Goal: Task Accomplishment & Management: Use online tool/utility

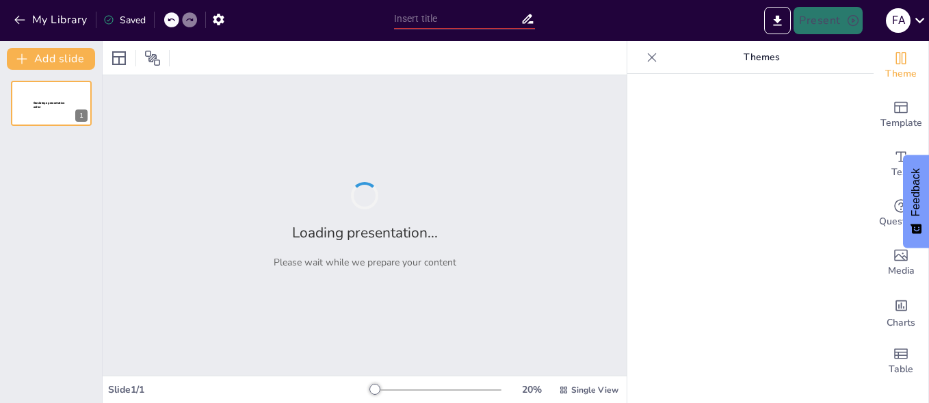
type input "Classroom Observation Criteria: Insights from the Vice Principal's Perspective"
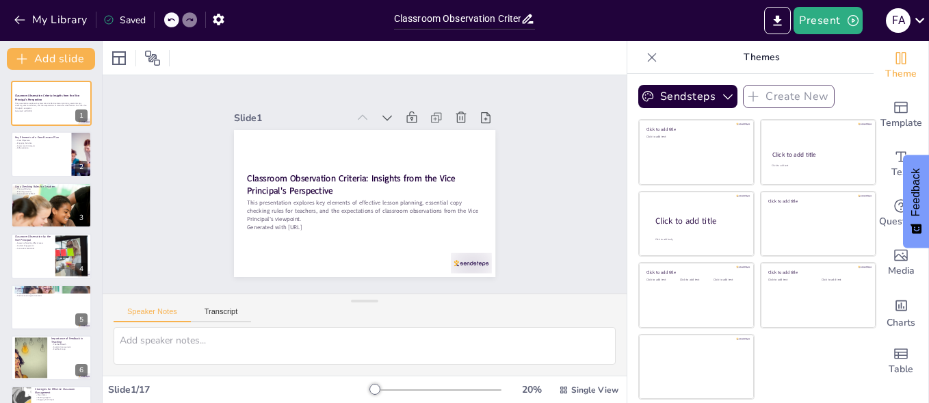
checkbox input "true"
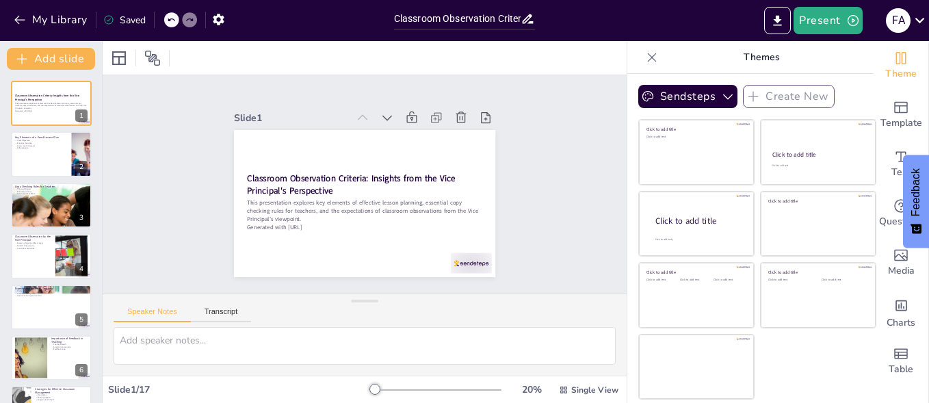
checkbox input "true"
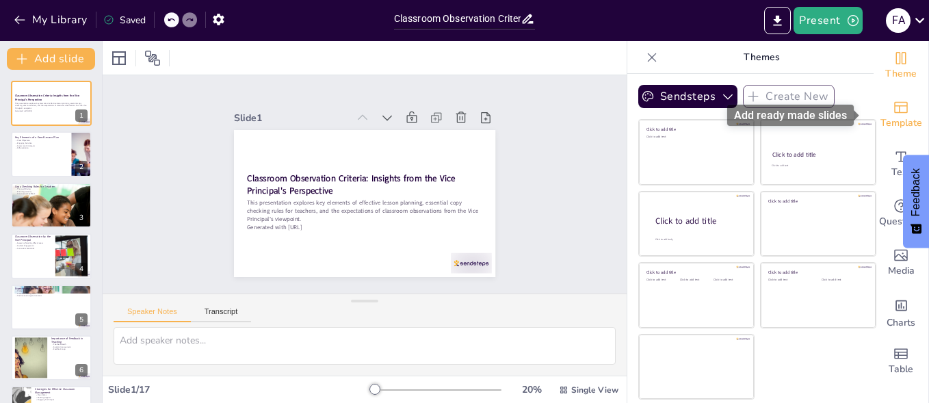
click at [893, 104] on icon "Add ready made slides" at bounding box center [901, 107] width 16 height 16
checkbox input "true"
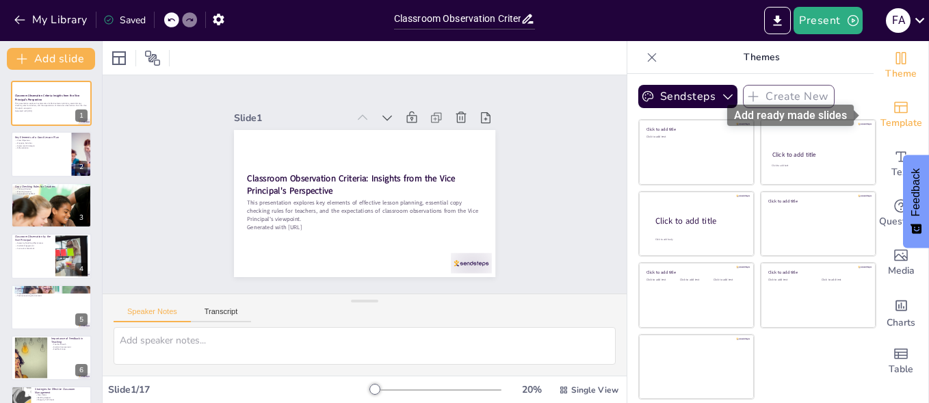
checkbox input "true"
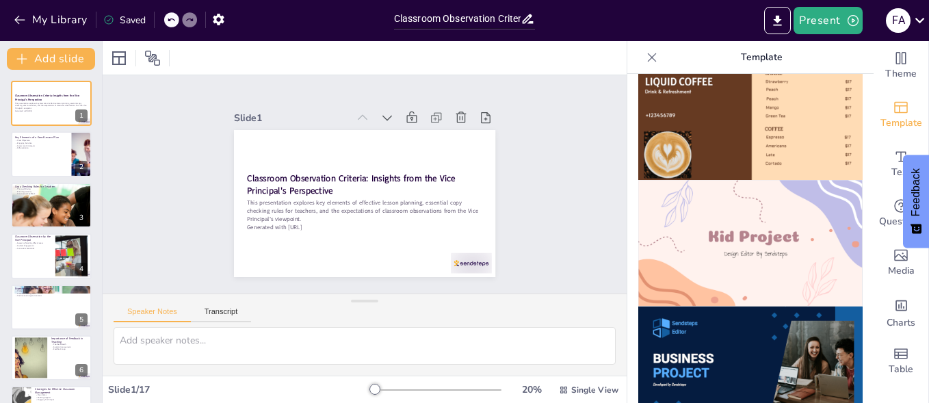
scroll to position [870, 0]
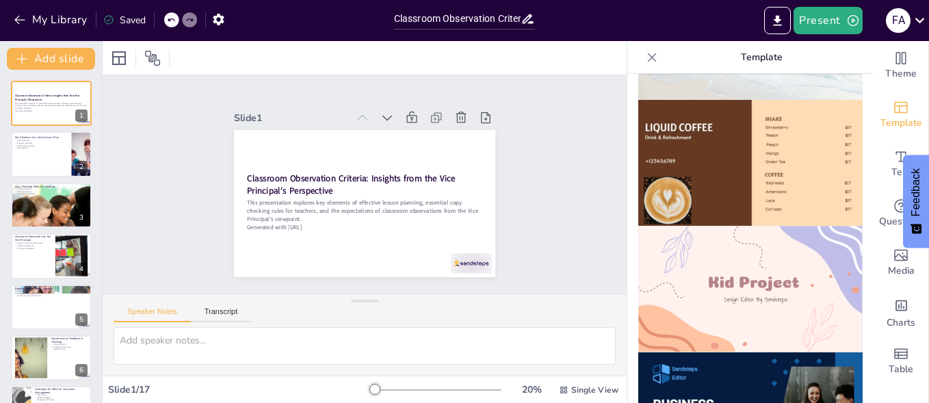
click at [765, 237] on img at bounding box center [750, 289] width 224 height 127
checkbox input "true"
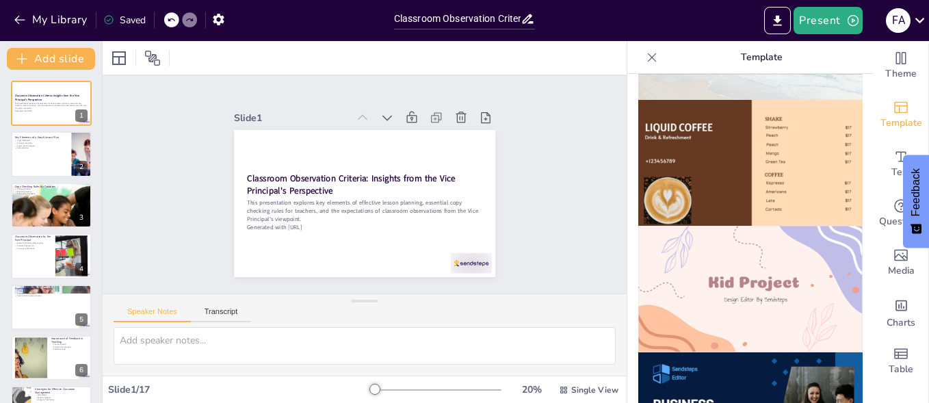
checkbox input "true"
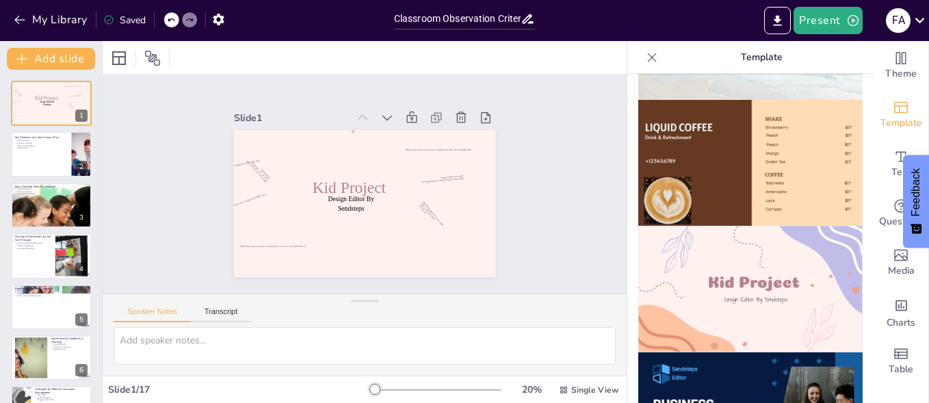
click at [645, 60] on icon at bounding box center [652, 58] width 14 height 14
checkbox input "true"
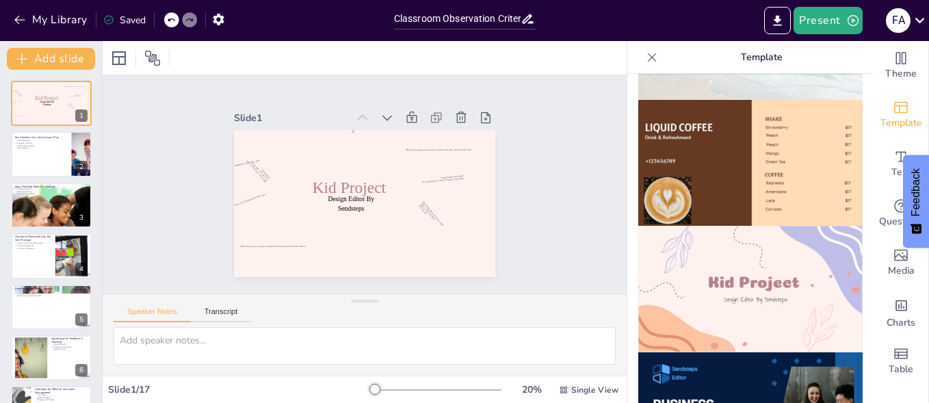
checkbox input "true"
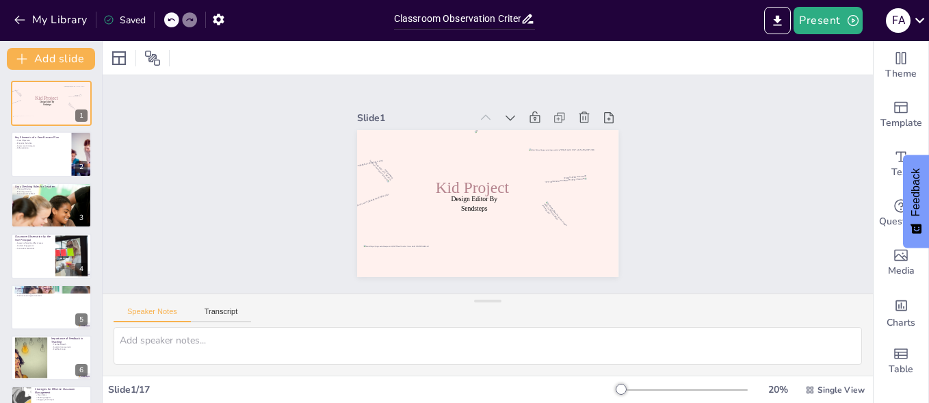
checkbox input "true"
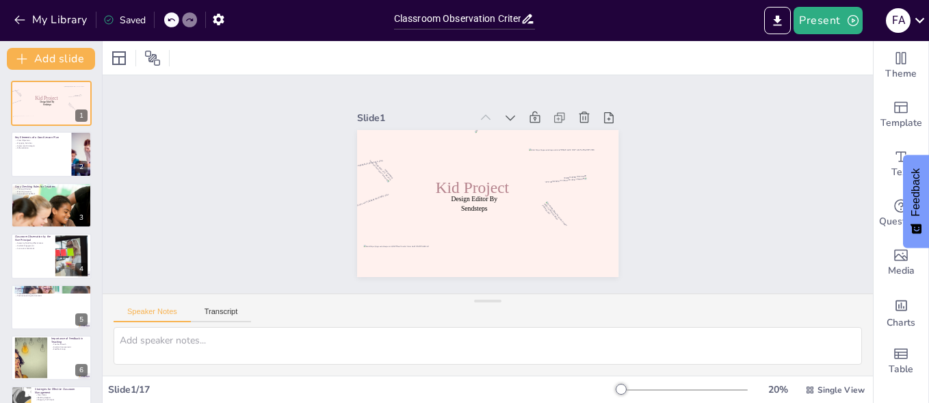
checkbox input "true"
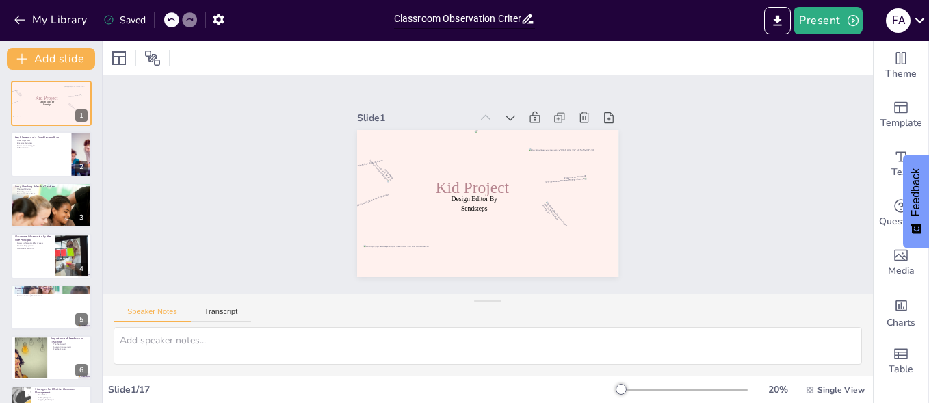
drag, startPoint x: 928, startPoint y: 31, endPoint x: 931, endPoint y: 92, distance: 60.9
click at [928, 92] on html "My Library Saved Classroom Observation Criteria: Insights from the Vice Princip…" at bounding box center [464, 201] width 929 height 403
checkbox input "true"
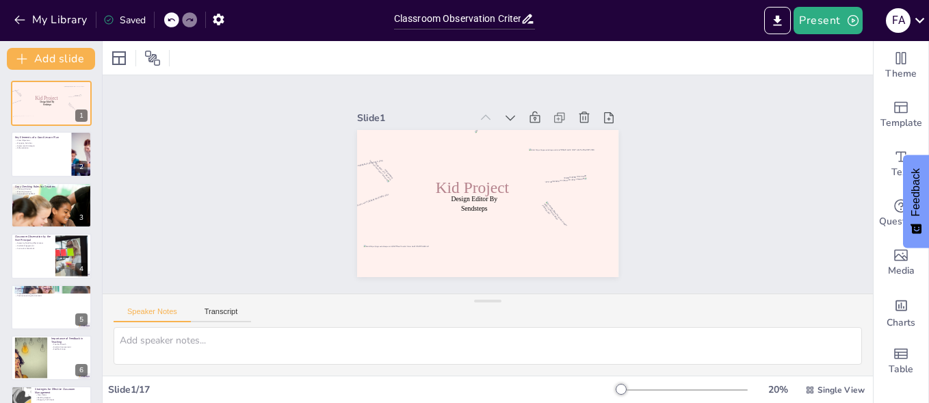
checkbox input "true"
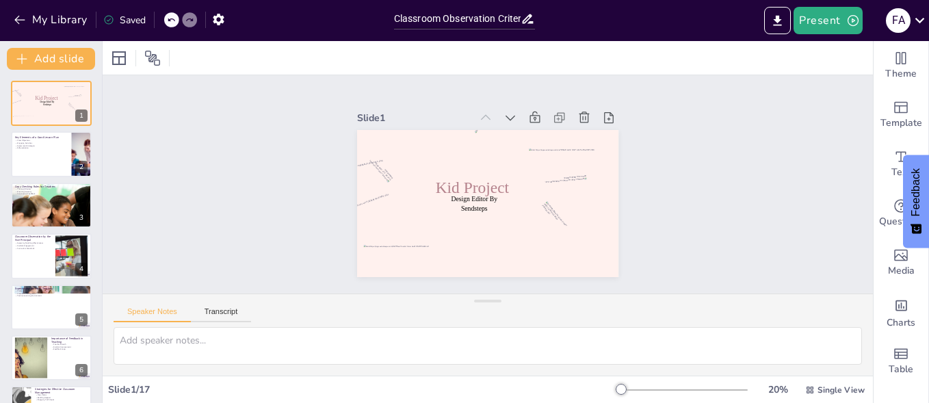
checkbox input "true"
click at [233, 386] on div "Slide 1 / 17" at bounding box center [362, 389] width 508 height 13
click at [134, 386] on div "Slide 1 / 17" at bounding box center [362, 389] width 508 height 13
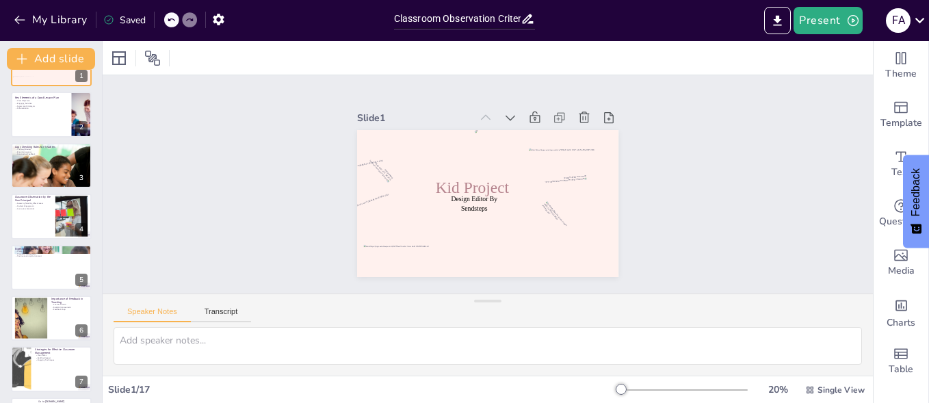
scroll to position [4, 0]
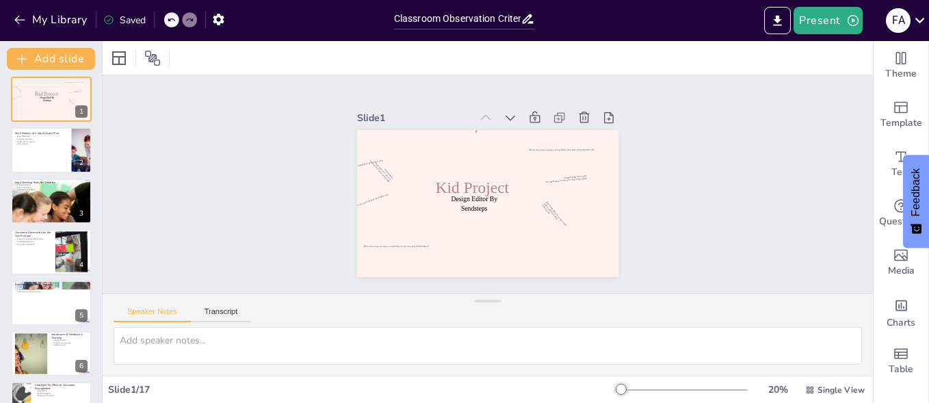
checkbox input "true"
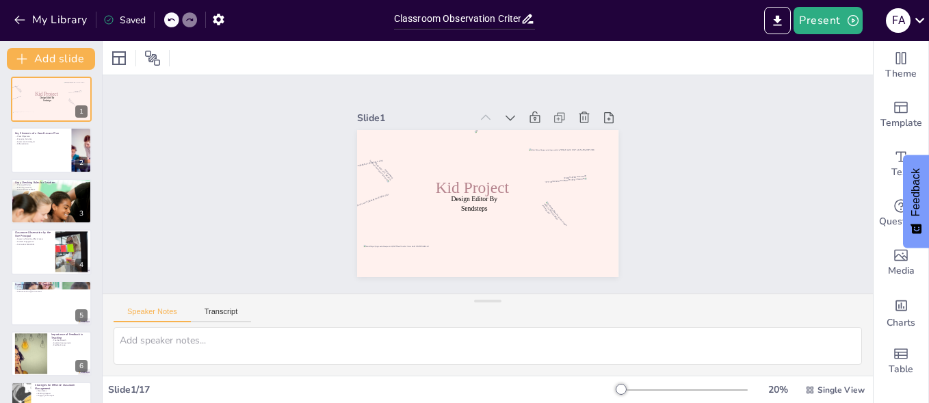
checkbox input "true"
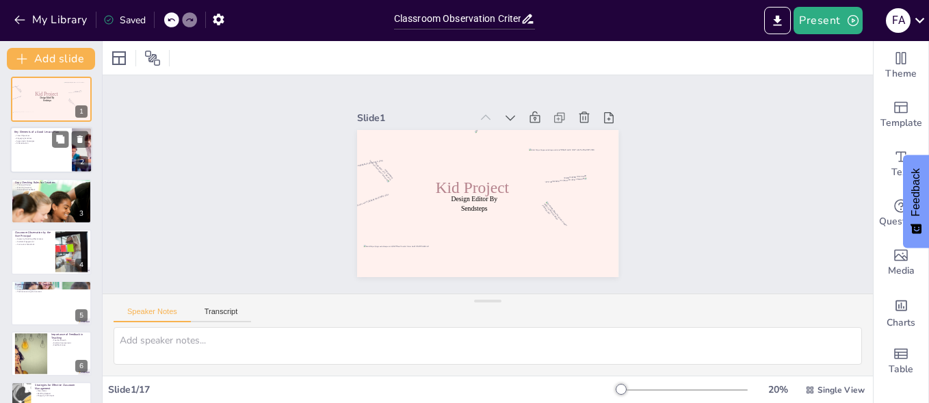
checkbox input "true"
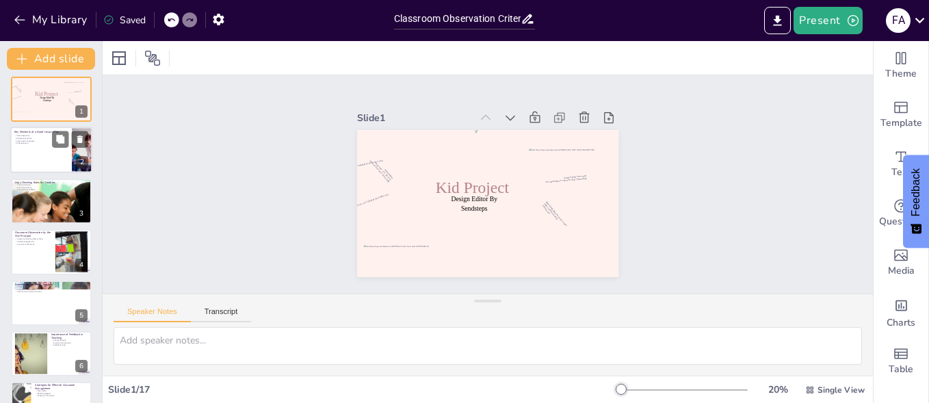
checkbox input "true"
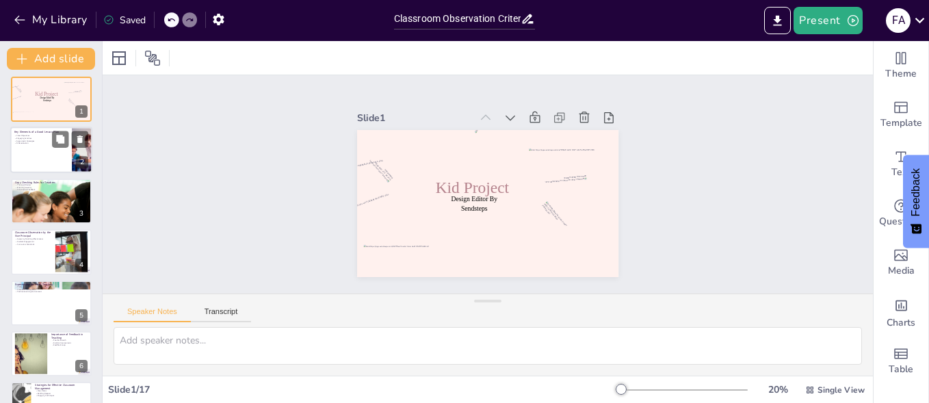
click at [42, 150] on div at bounding box center [51, 150] width 82 height 47
type textarea "Clear objectives provide a roadmap for both teachers and students, ensuring tha…"
checkbox input "true"
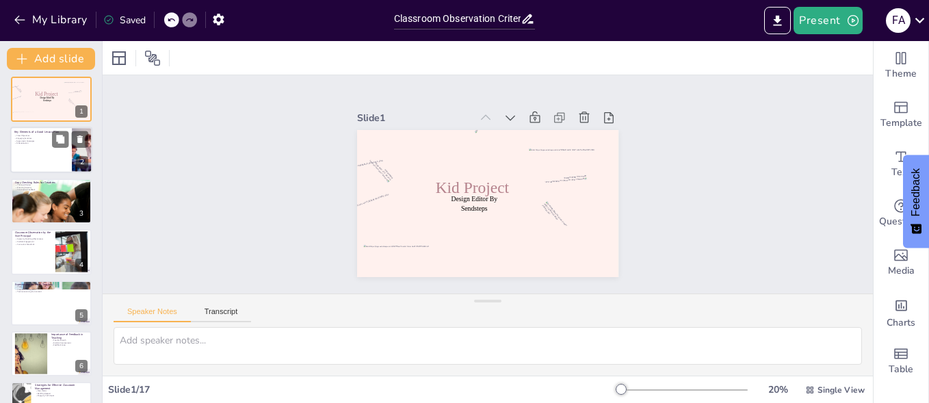
checkbox input "true"
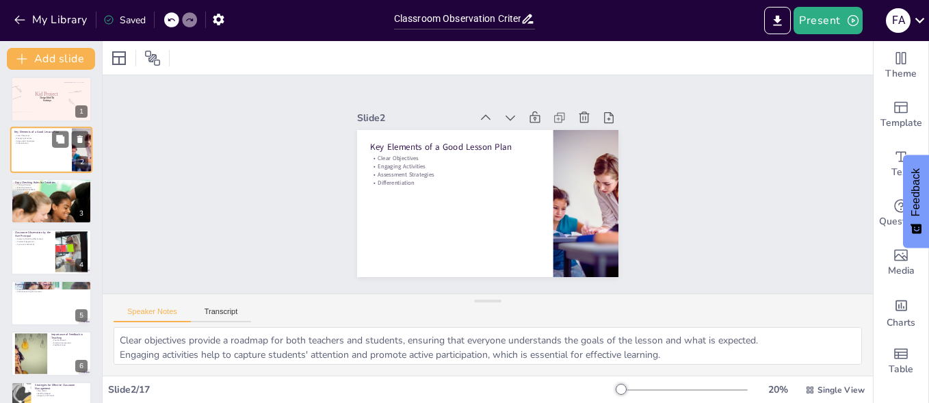
scroll to position [0, 0]
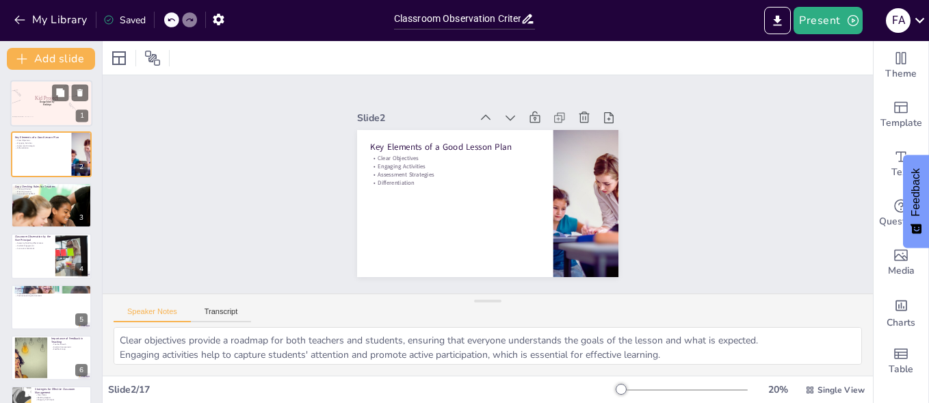
checkbox input "true"
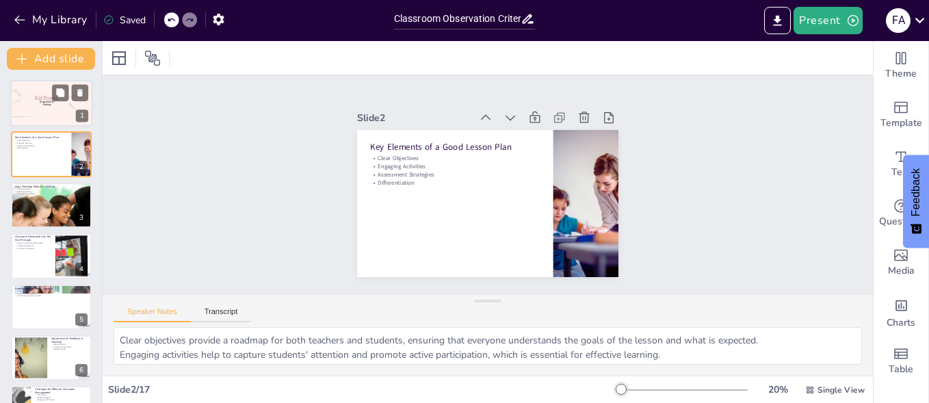
checkbox input "true"
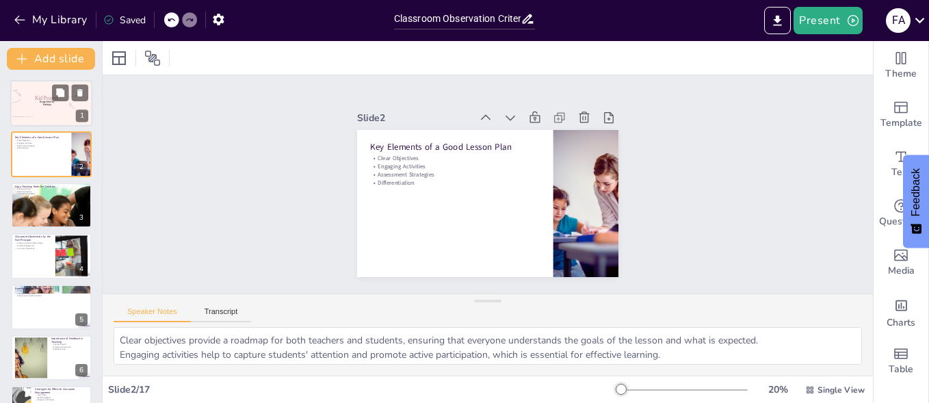
checkbox input "true"
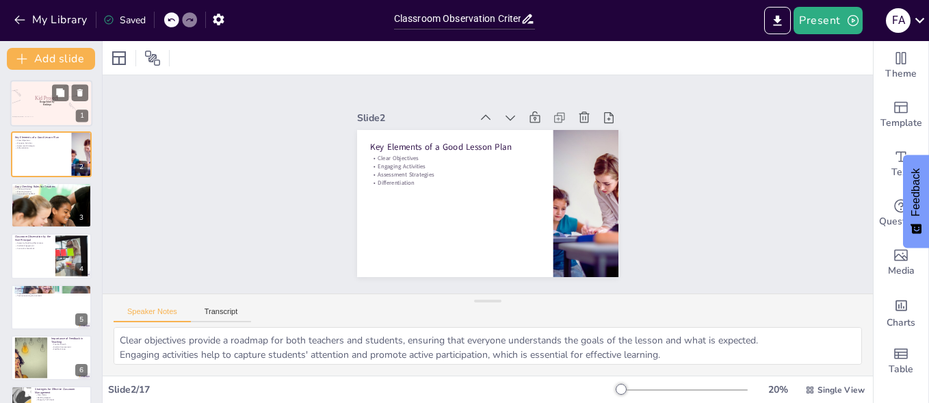
checkbox input "true"
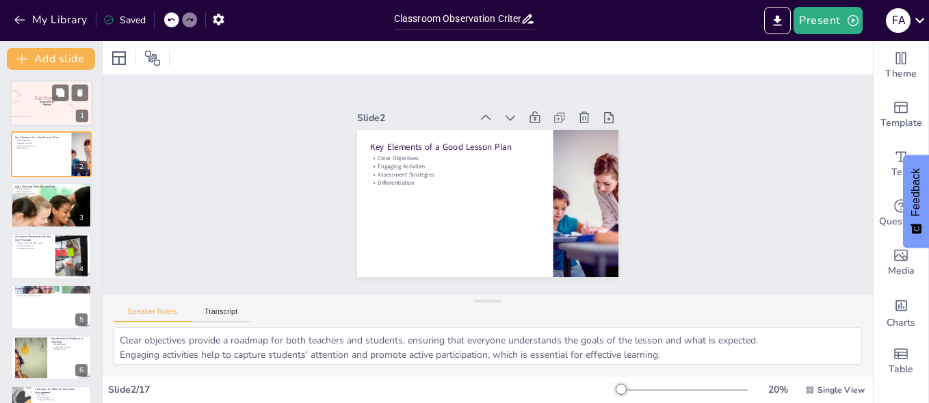
checkbox input "true"
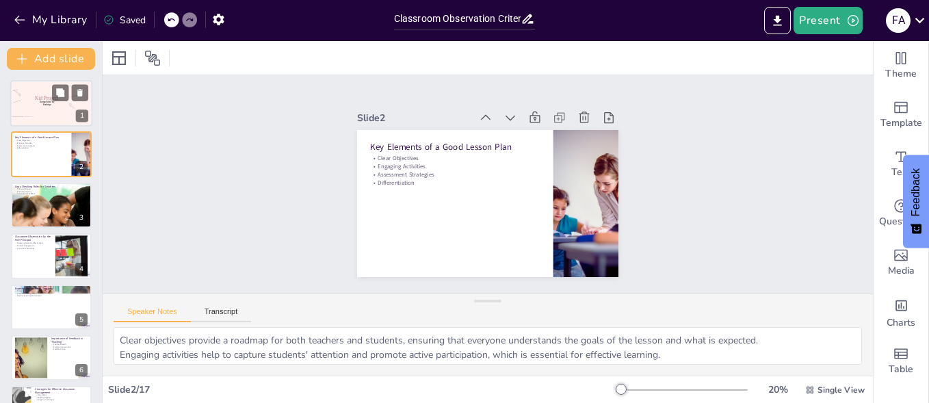
checkbox input "true"
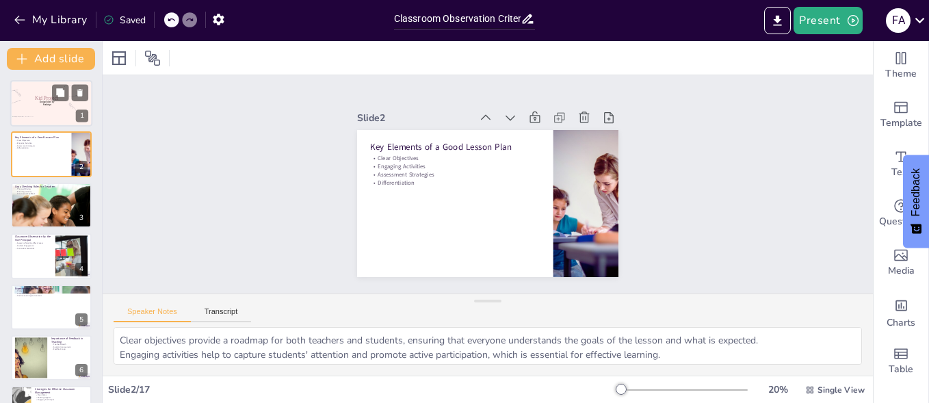
click at [37, 95] on p "Kid Project" at bounding box center [47, 98] width 40 height 7
checkbox input "true"
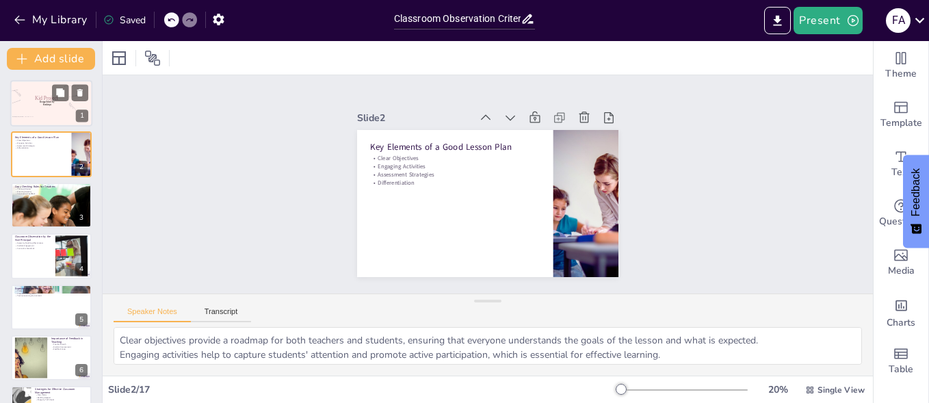
checkbox input "true"
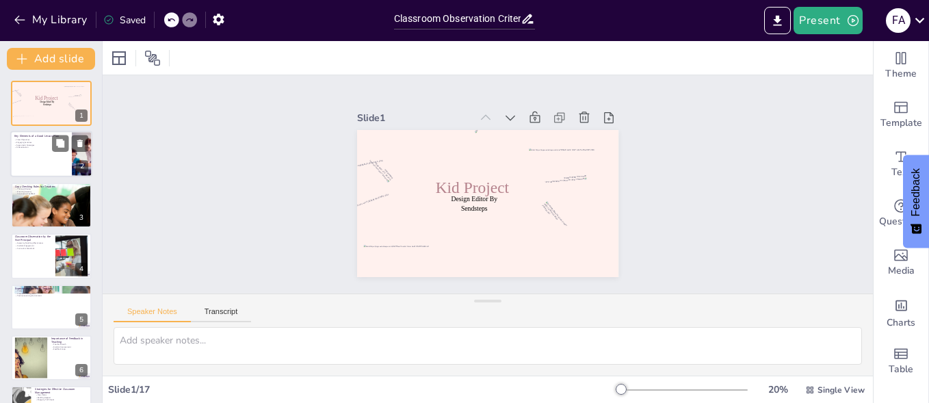
checkbox input "true"
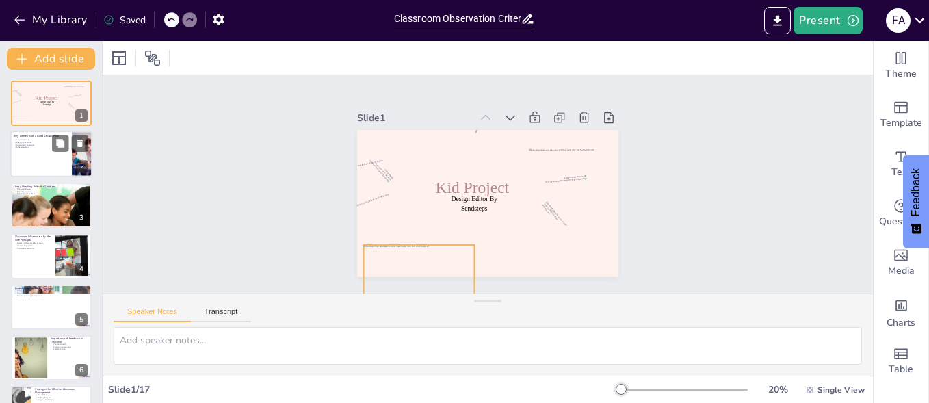
checkbox input "true"
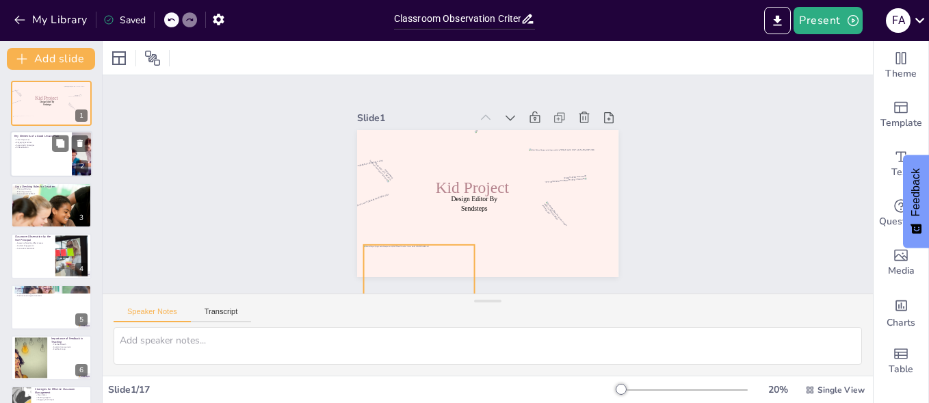
checkbox input "true"
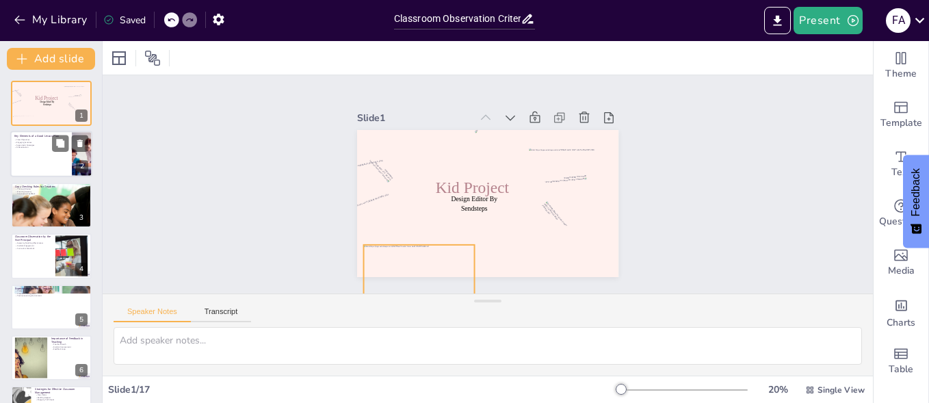
checkbox input "true"
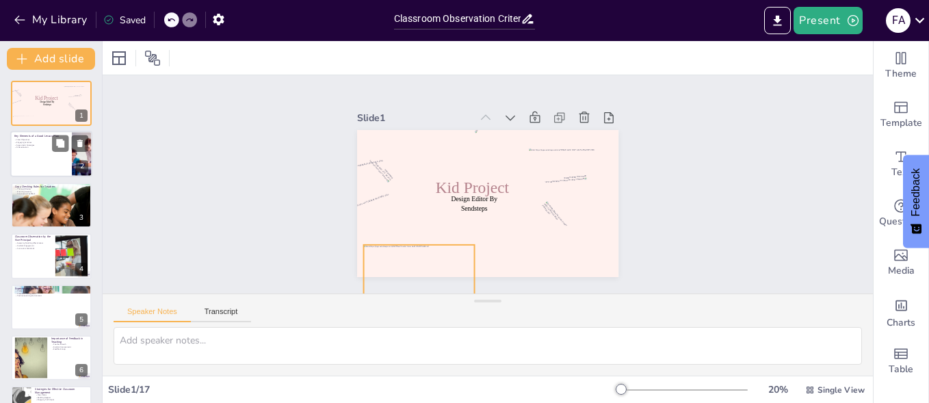
checkbox input "true"
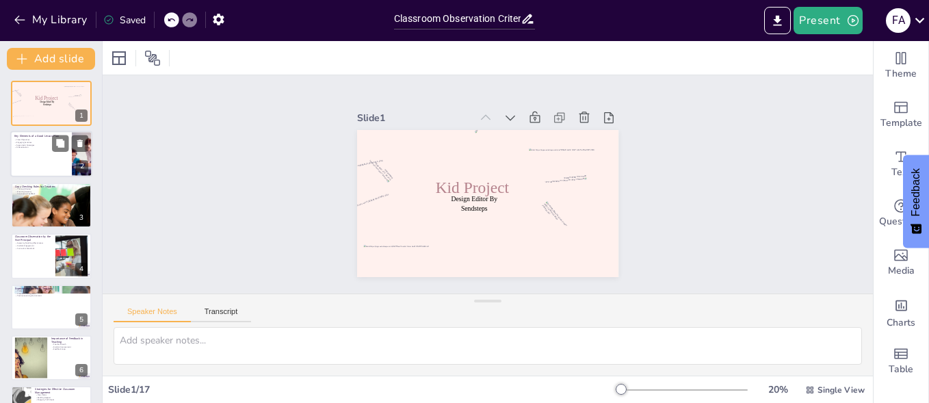
click at [45, 149] on div at bounding box center [51, 154] width 82 height 47
type textarea "Clear objectives provide a roadmap for both teachers and students, ensuring tha…"
checkbox input "true"
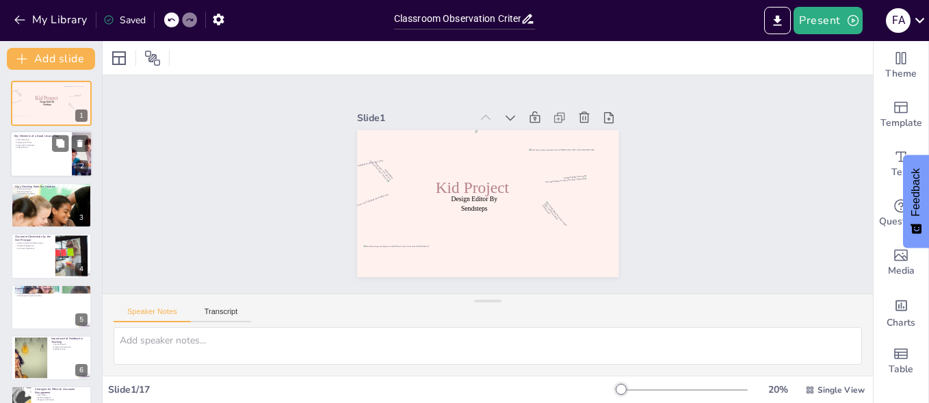
checkbox input "true"
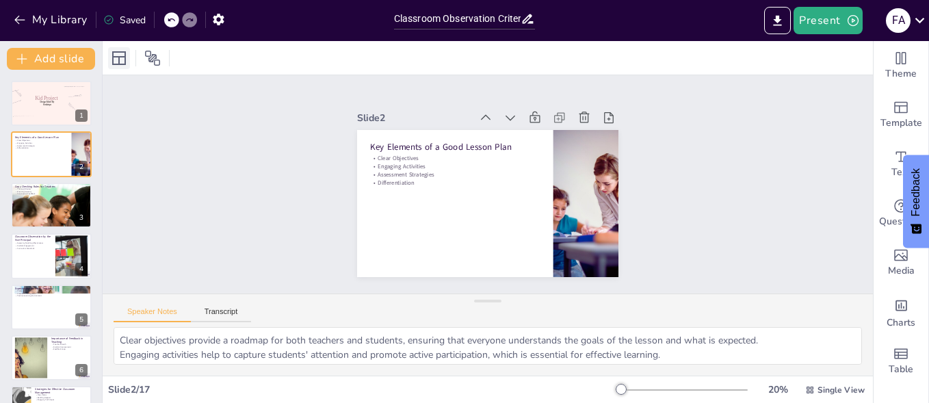
checkbox input "true"
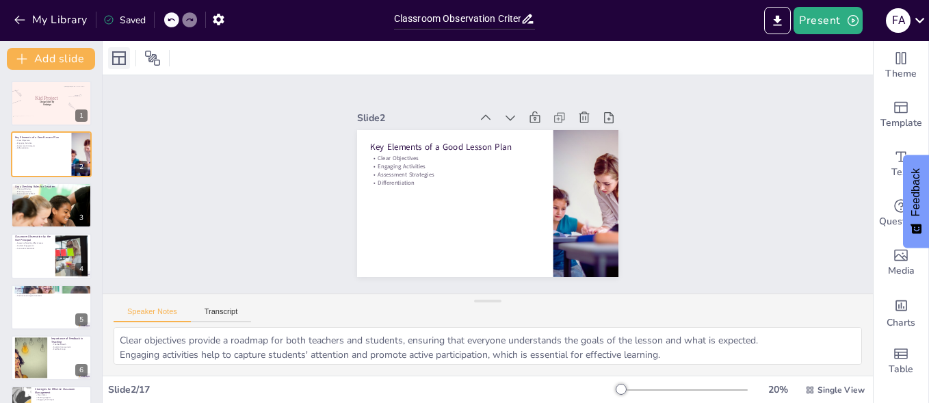
checkbox input "true"
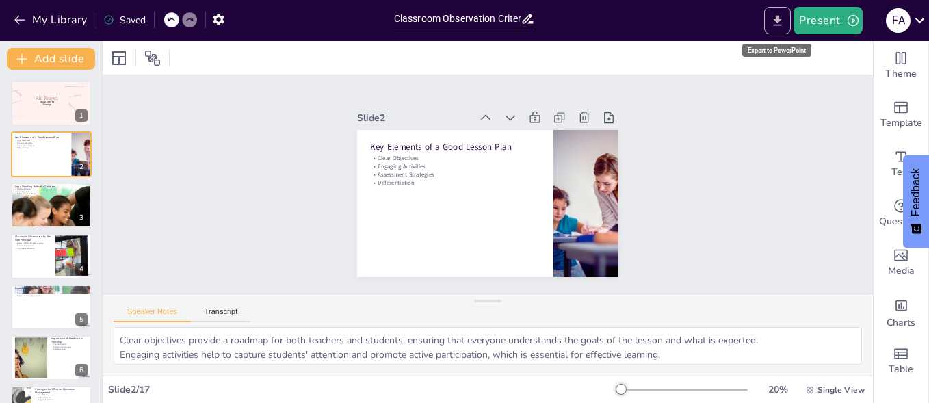
click at [774, 24] on icon "Export to PowerPoint" at bounding box center [777, 21] width 14 height 14
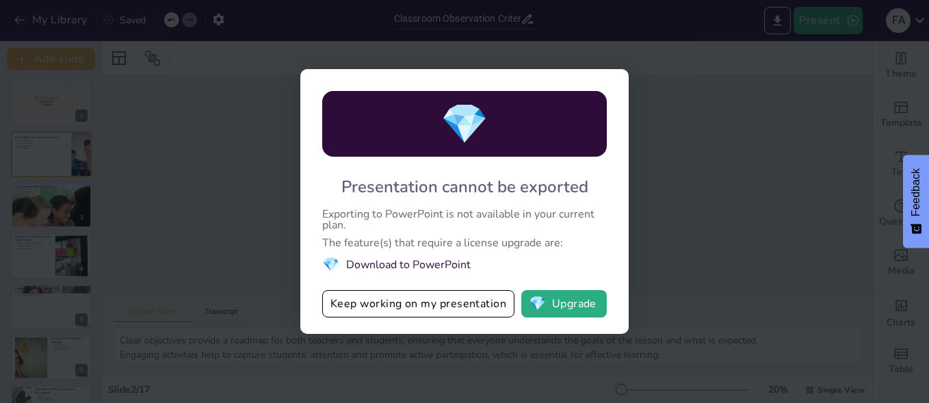
click at [148, 304] on div "💎 Presentation cannot be exported Exporting to PowerPoint is not available in y…" at bounding box center [464, 201] width 929 height 403
click at [443, 304] on button "Keep working on my presentation" at bounding box center [418, 303] width 192 height 27
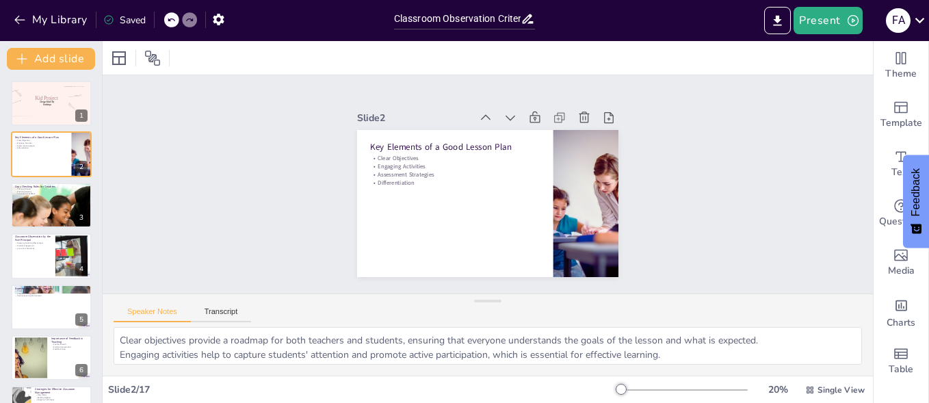
checkbox input "true"
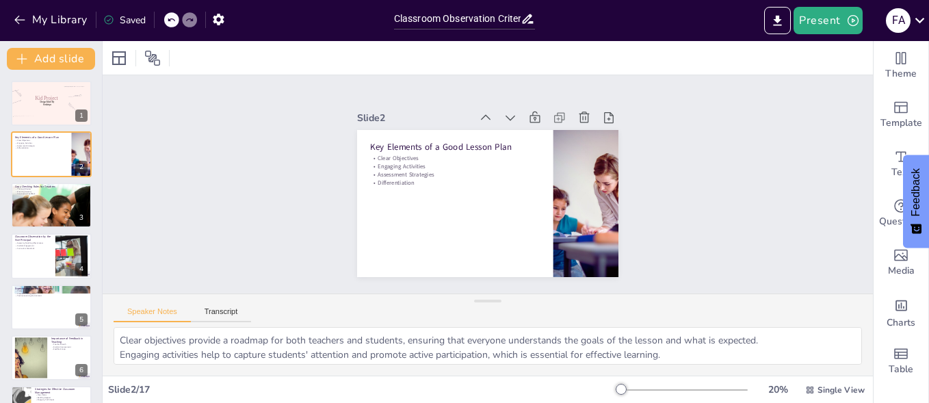
checkbox input "true"
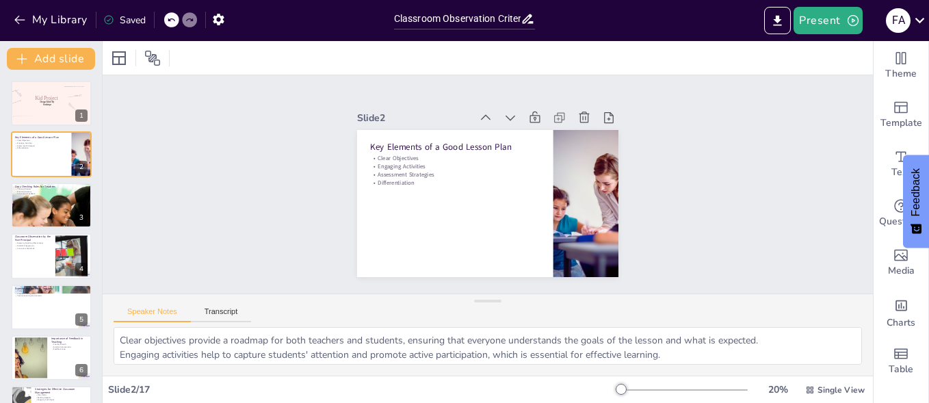
checkbox input "true"
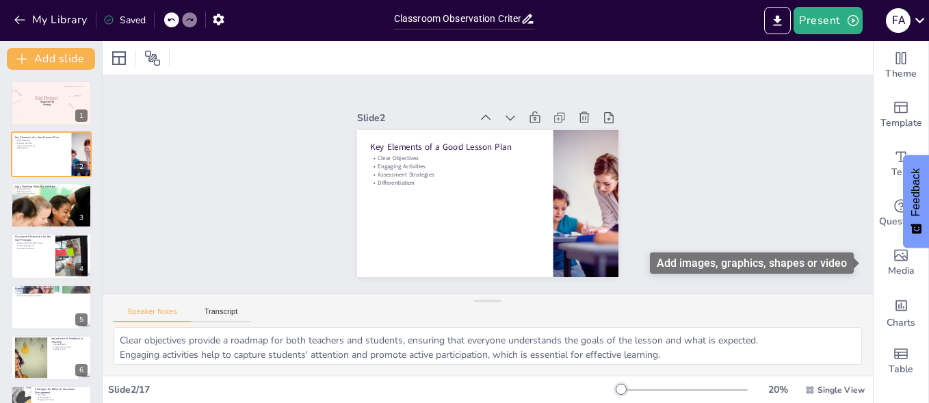
click at [857, 270] on div "Add images, graphics, shapes or video" at bounding box center [756, 262] width 213 height 21
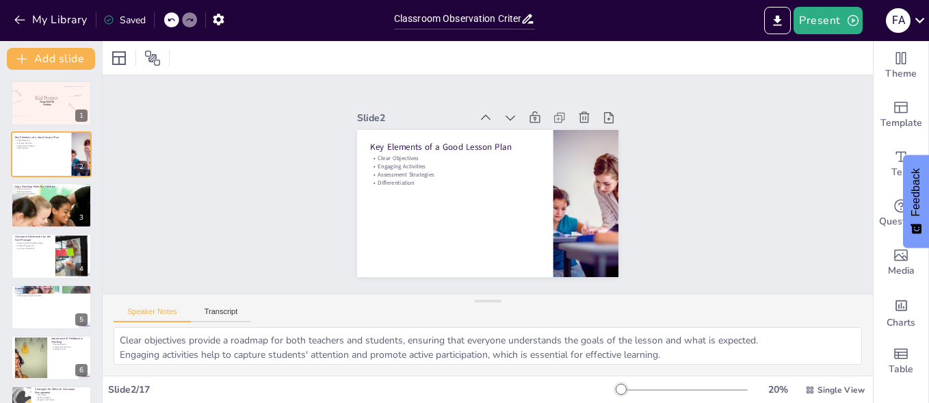
checkbox input "true"
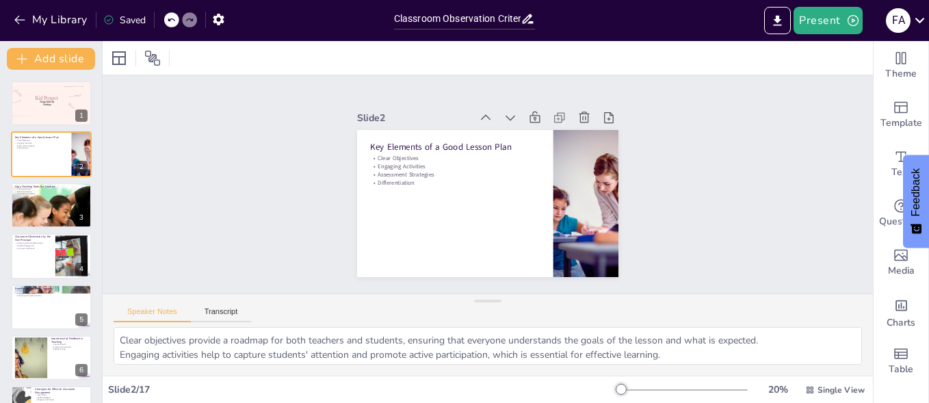
checkbox input "true"
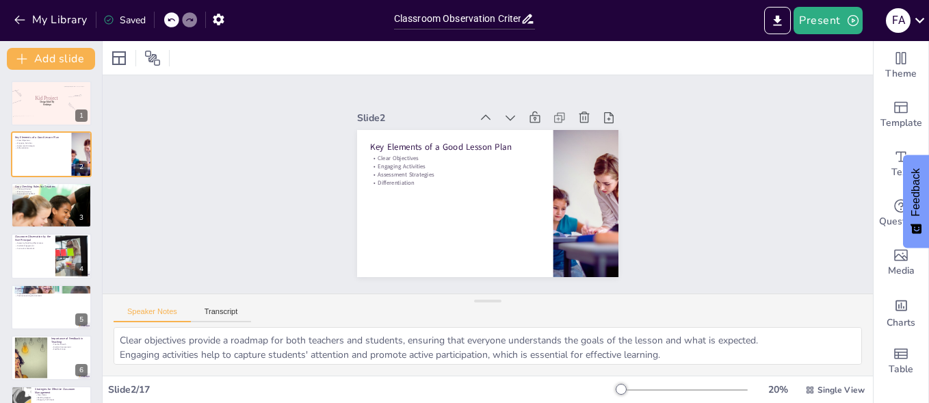
checkbox input "true"
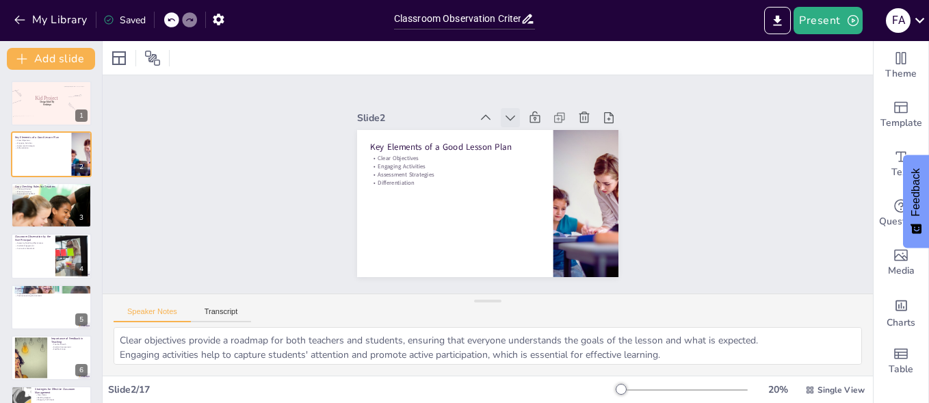
click at [503, 112] on icon at bounding box center [510, 118] width 14 height 14
checkbox input "true"
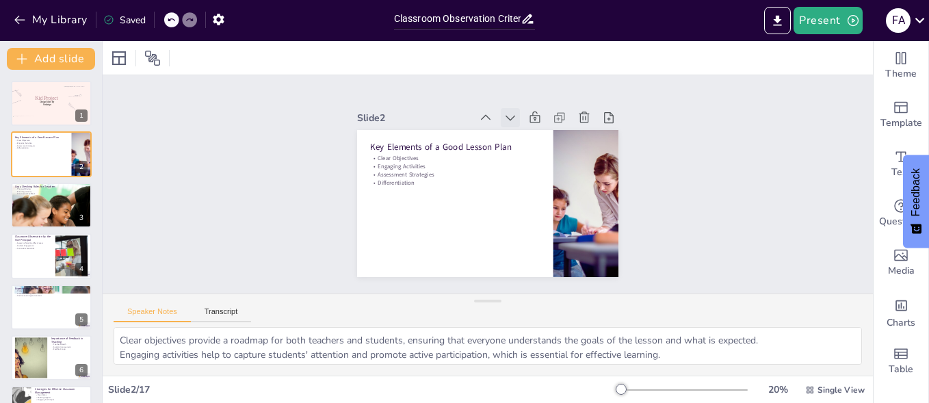
checkbox input "true"
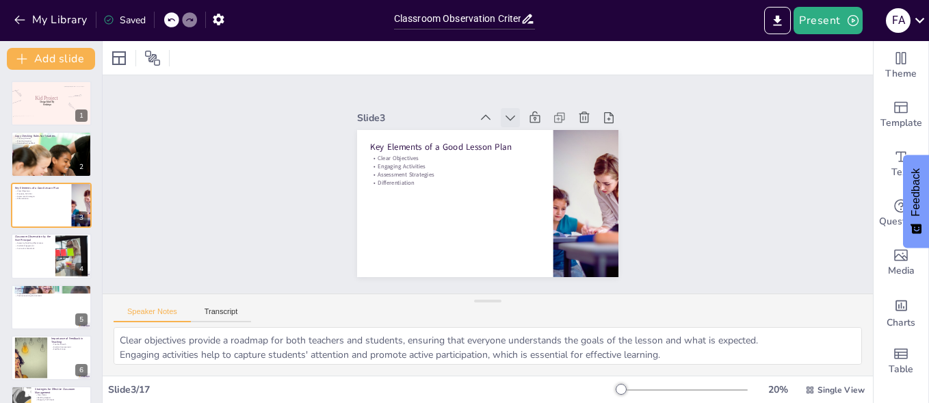
checkbox input "true"
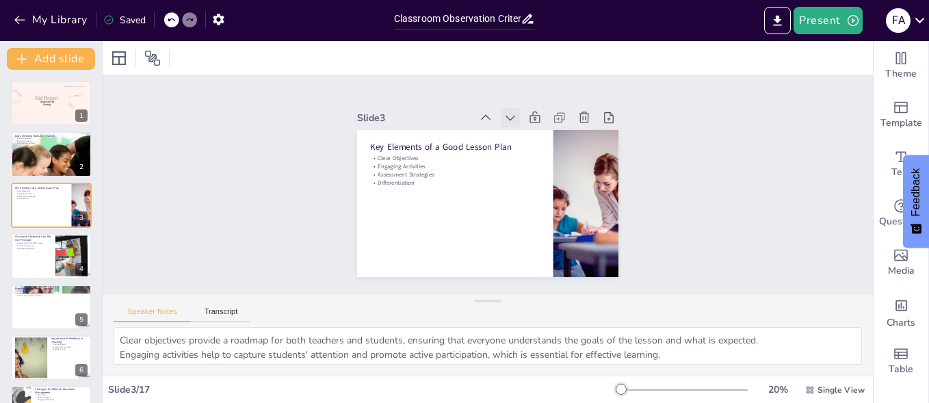
checkbox input "true"
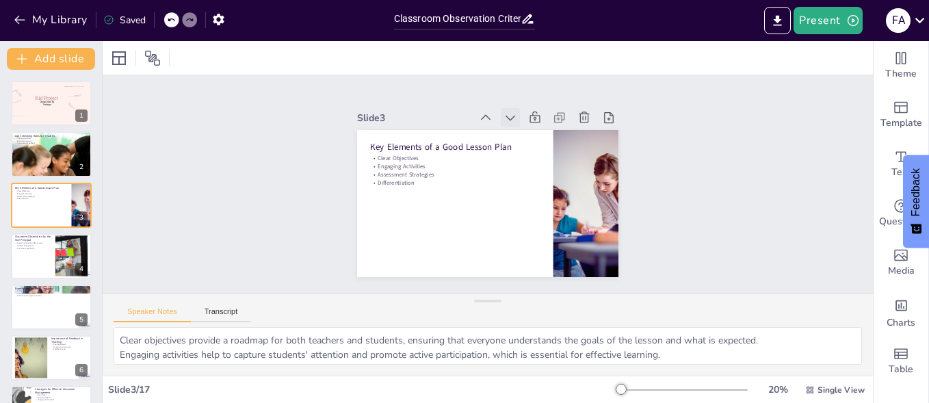
checkbox input "true"
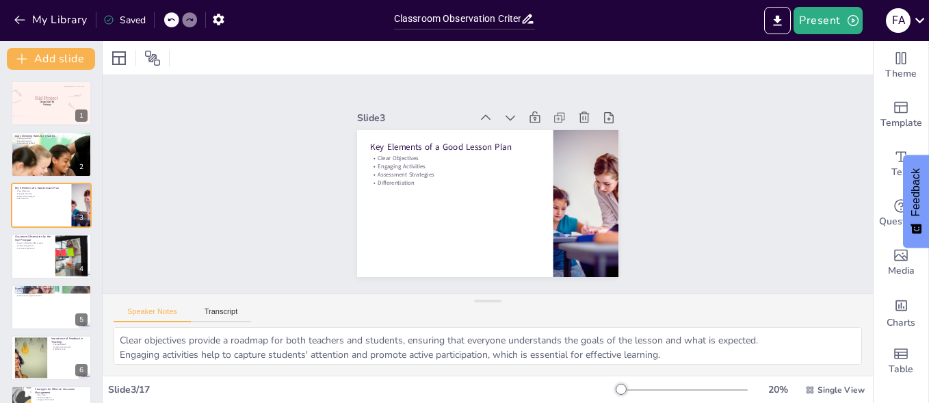
checkbox input "true"
click at [835, 22] on button "Present" at bounding box center [828, 20] width 68 height 27
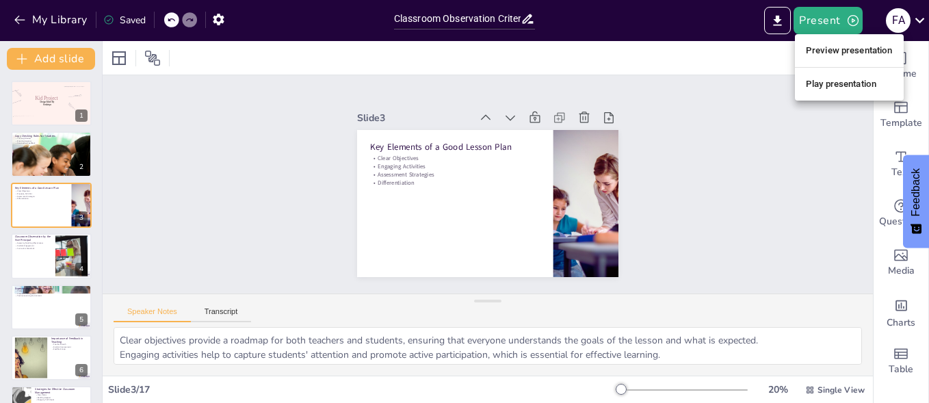
click at [832, 81] on li "Play presentation" at bounding box center [849, 84] width 109 height 22
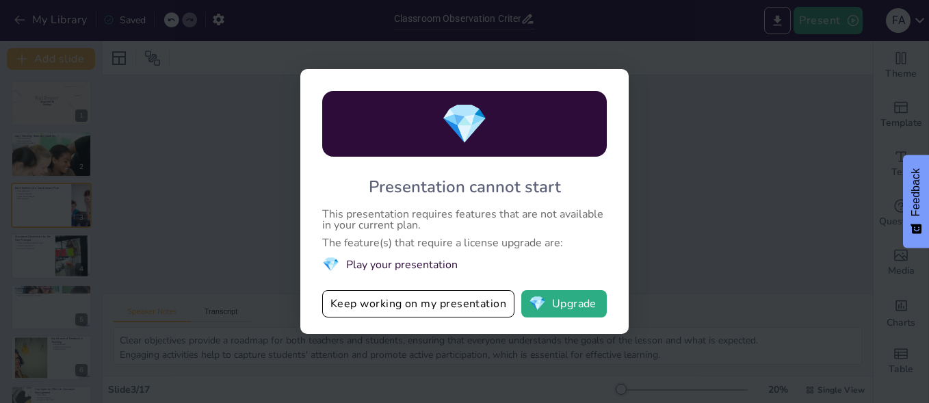
click at [694, 93] on div "💎 Presentation cannot start This presentation requires features that are not av…" at bounding box center [464, 201] width 929 height 403
click at [389, 305] on button "Keep working on my presentation" at bounding box center [418, 303] width 192 height 27
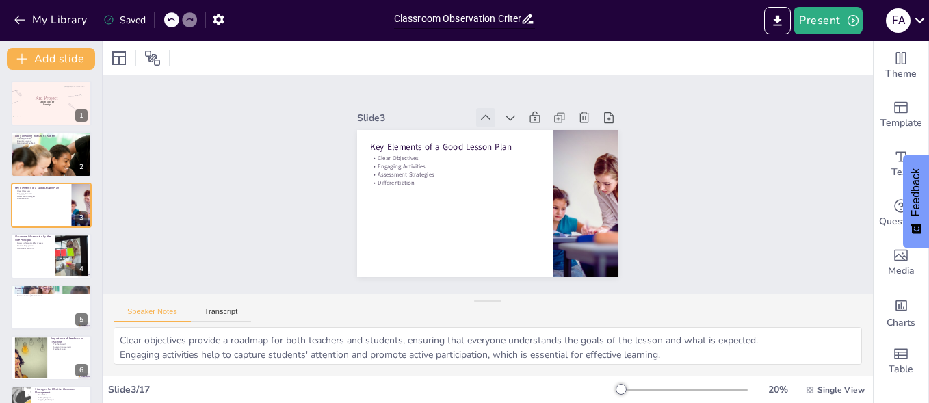
click at [526, 129] on icon at bounding box center [535, 138] width 19 height 19
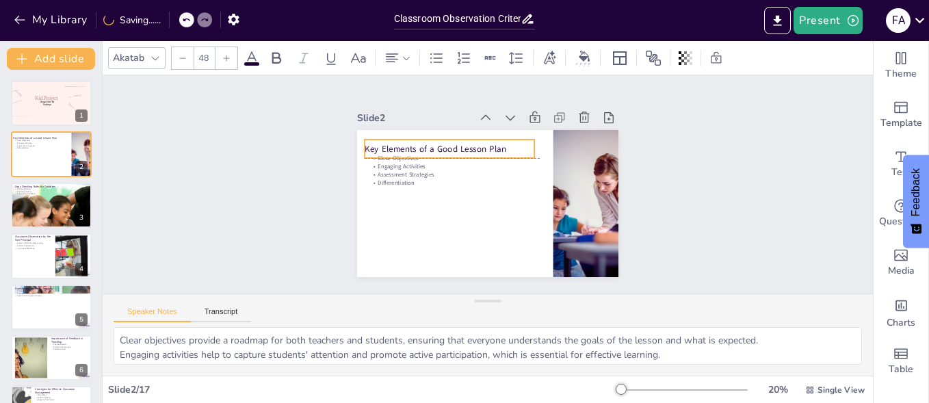
click at [439, 144] on p "Key Elements of a Good Lesson Plan" at bounding box center [493, 132] width 109 height 145
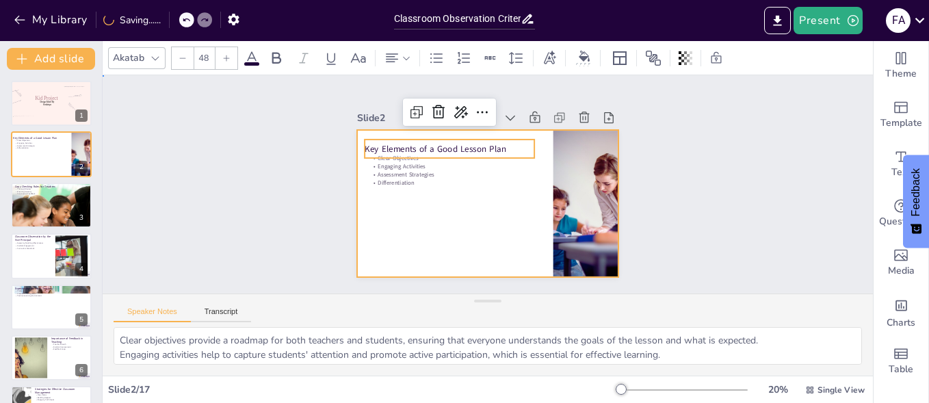
click at [418, 184] on div at bounding box center [486, 203] width 276 height 174
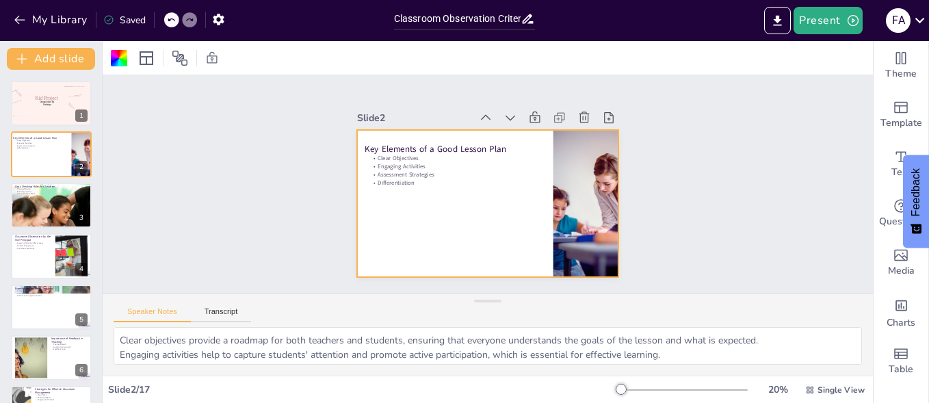
click at [425, 189] on div at bounding box center [487, 203] width 261 height 147
click at [228, 313] on button "Transcript" at bounding box center [221, 314] width 61 height 15
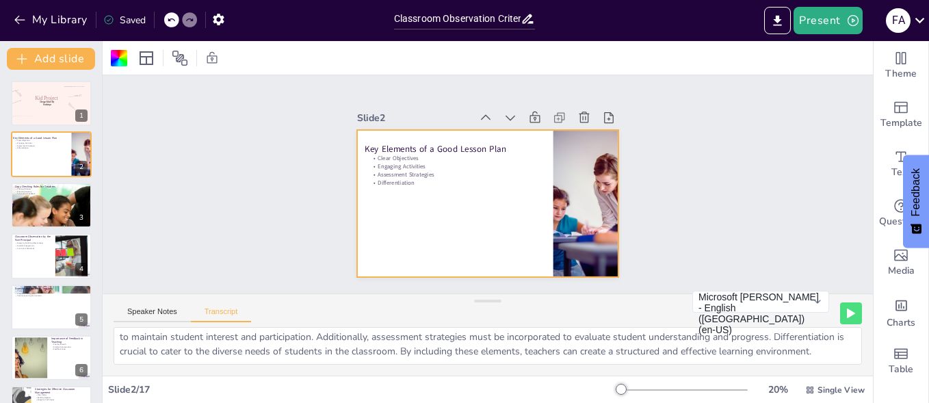
scroll to position [32, 0]
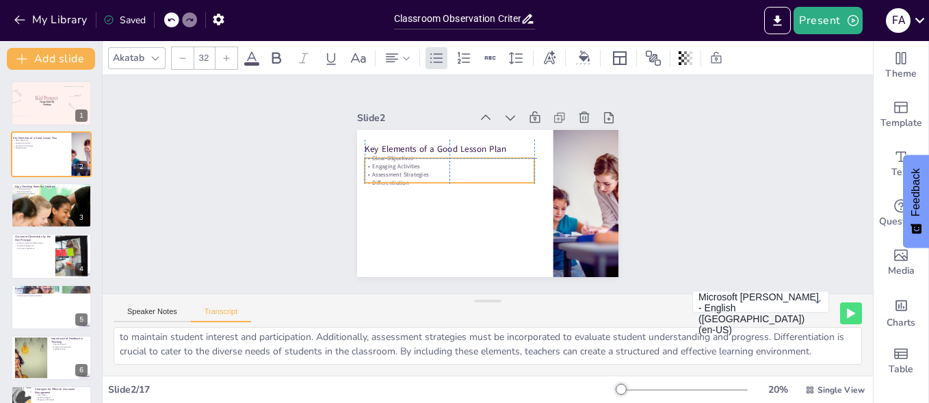
click at [402, 180] on p "Differentiation" at bounding box center [450, 183] width 170 height 8
click at [503, 111] on icon at bounding box center [510, 118] width 14 height 14
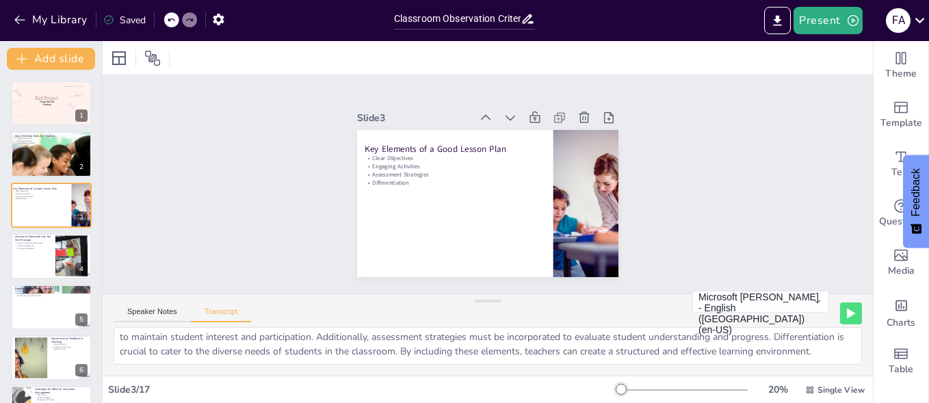
click at [510, 113] on icon at bounding box center [517, 120] width 15 height 15
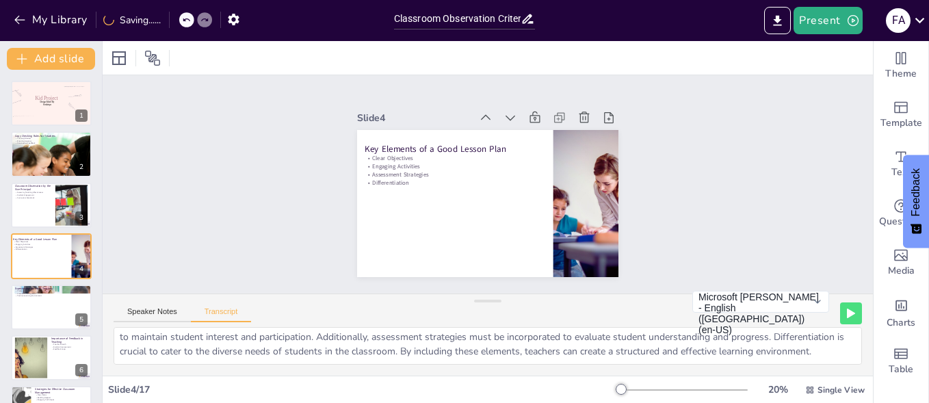
click at [510, 113] on icon at bounding box center [517, 120] width 15 height 15
click at [0, 0] on icon at bounding box center [0, 0] width 0 height 0
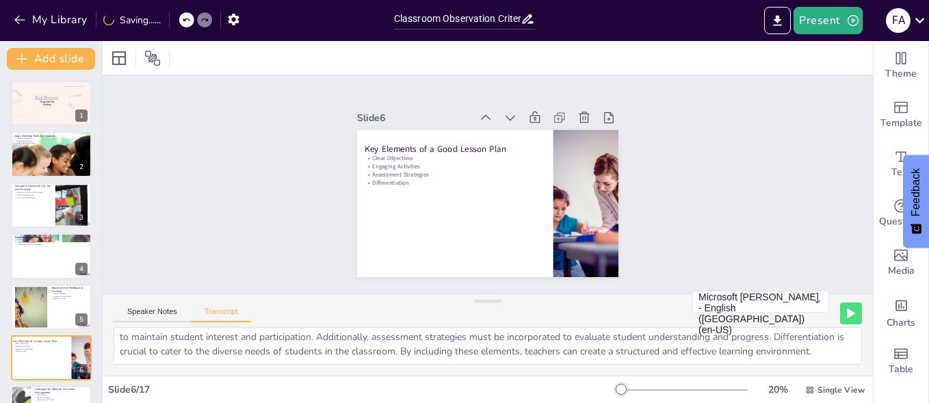
click at [503, 111] on icon at bounding box center [510, 118] width 14 height 14
click at [510, 113] on icon at bounding box center [517, 120] width 15 height 15
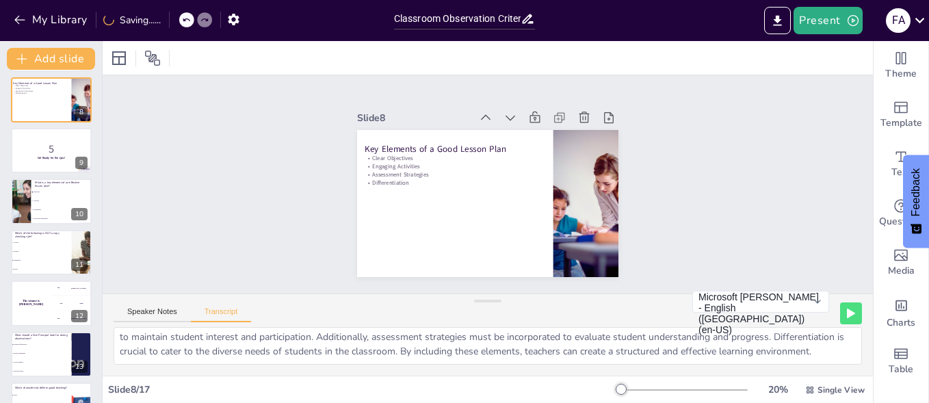
scroll to position [548, 0]
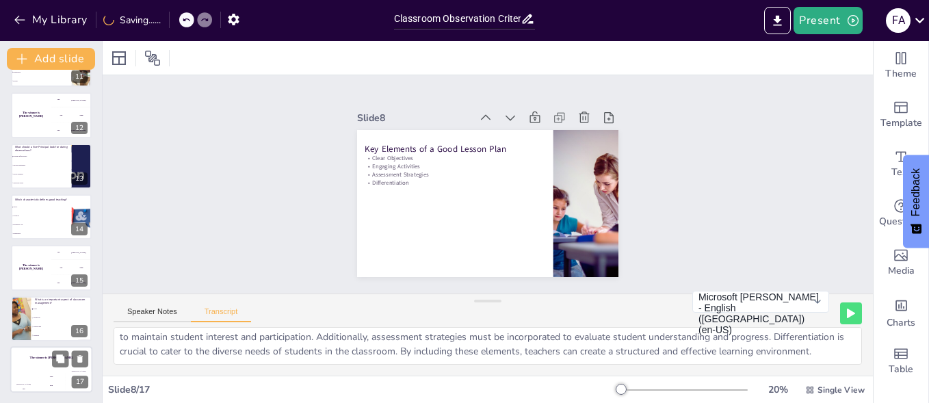
click at [46, 369] on div "The winner is [PERSON_NAME]" at bounding box center [51, 357] width 82 height 23
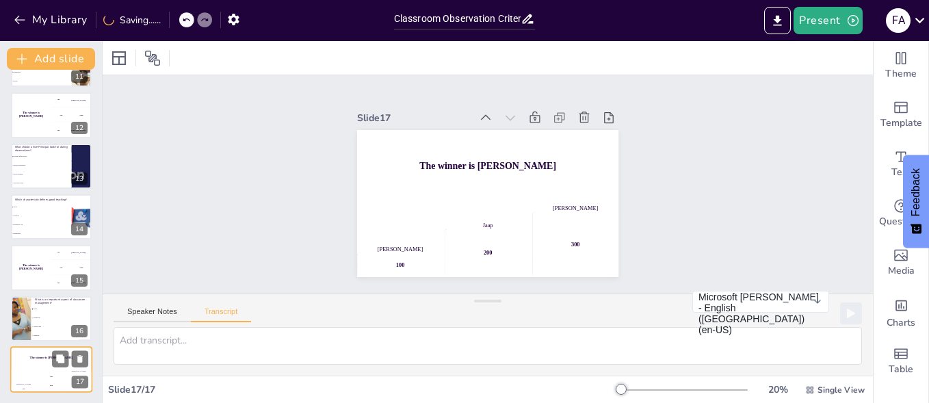
scroll to position [0, 0]
click at [43, 324] on li "Lesson Plans" at bounding box center [62, 326] width 62 height 9
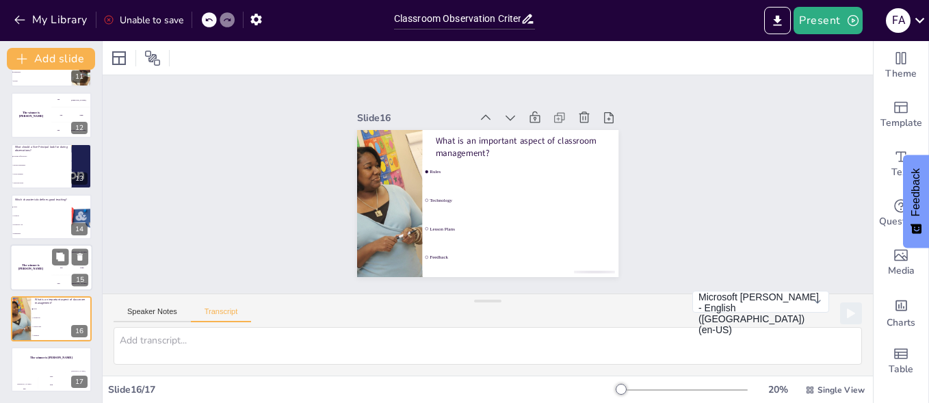
click at [34, 258] on div "The winner is [PERSON_NAME]" at bounding box center [30, 268] width 41 height 47
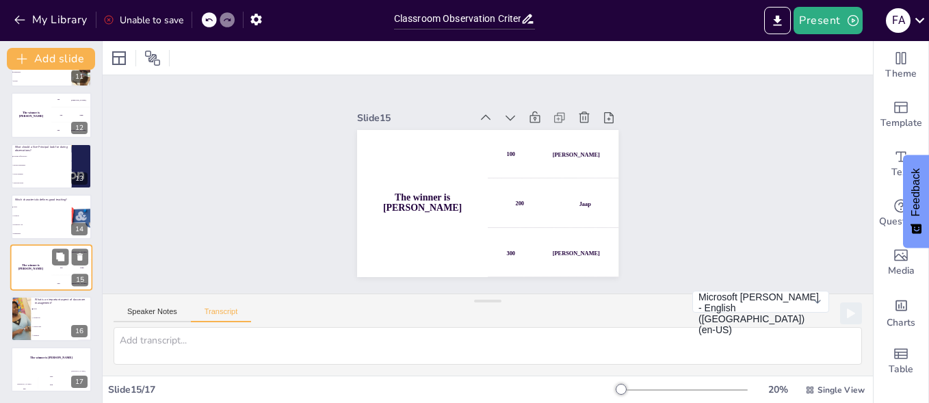
click at [34, 258] on div "The winner is [PERSON_NAME]" at bounding box center [30, 268] width 41 height 47
click at [39, 217] on li "Creativity" at bounding box center [41, 215] width 62 height 9
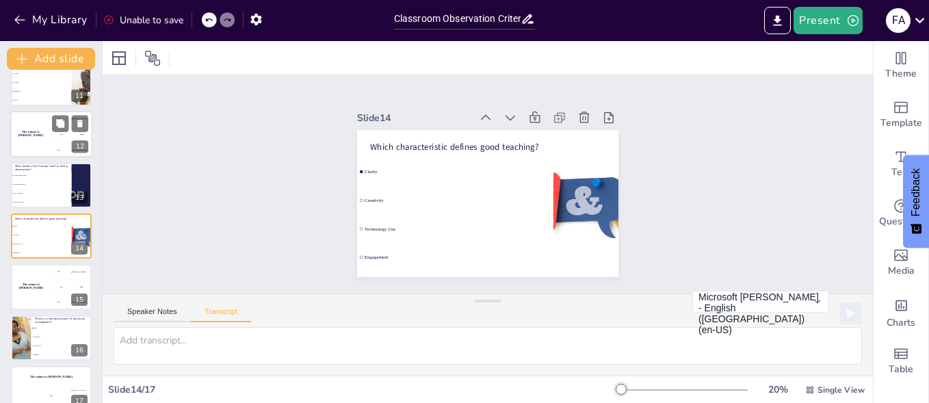
click at [52, 141] on div "200 Jaap" at bounding box center [71, 134] width 41 height 15
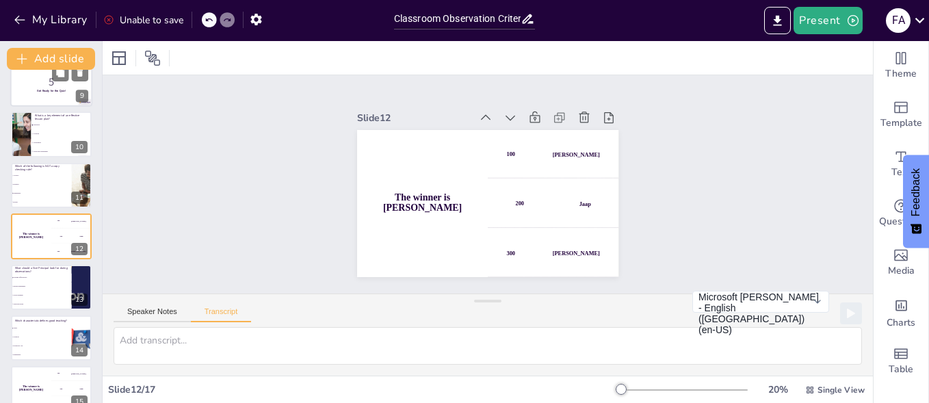
click at [32, 85] on p "5" at bounding box center [51, 82] width 74 height 15
